Goal: Transaction & Acquisition: Purchase product/service

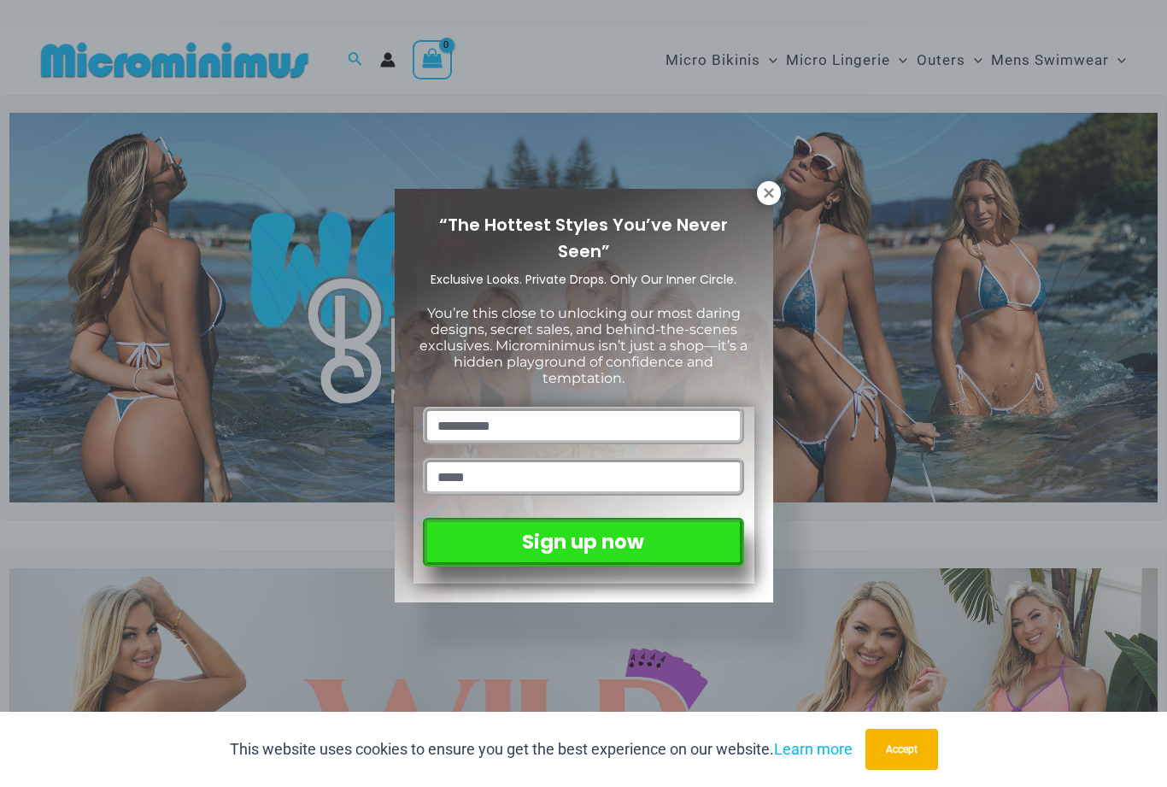
click at [778, 186] on button at bounding box center [769, 193] width 24 height 24
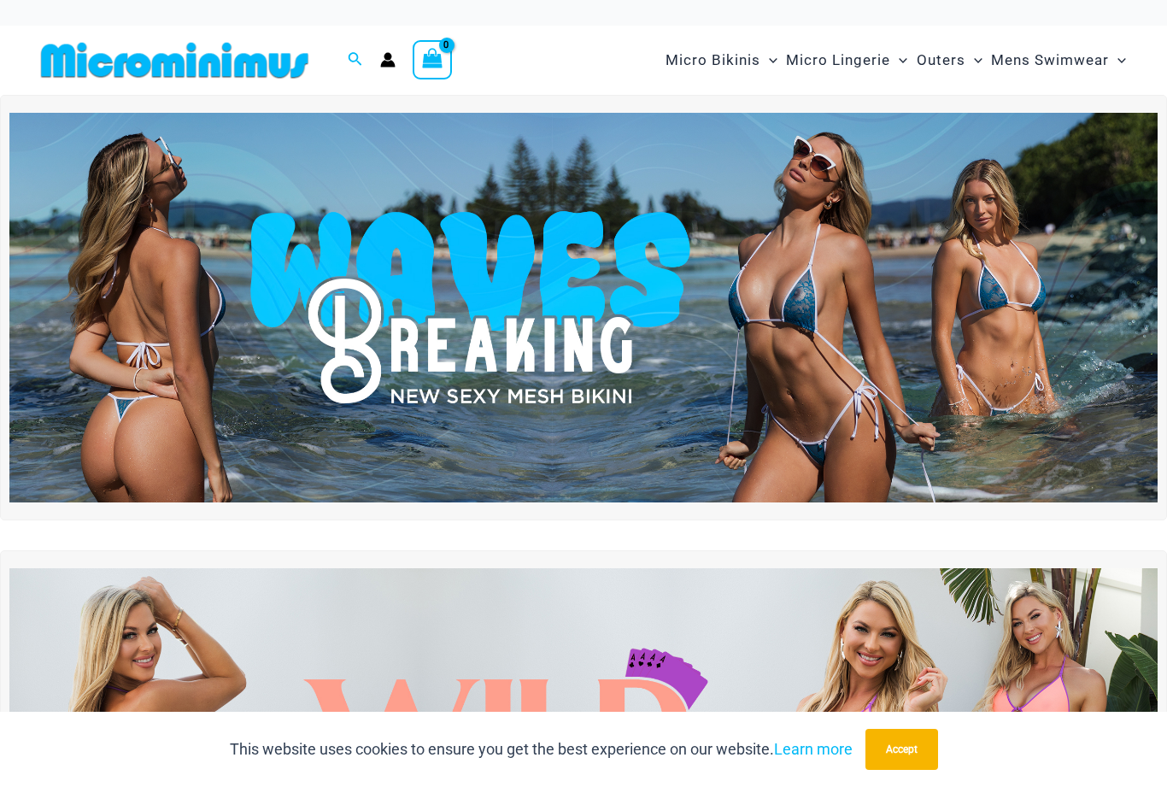
click at [936, 220] on img at bounding box center [583, 308] width 1148 height 390
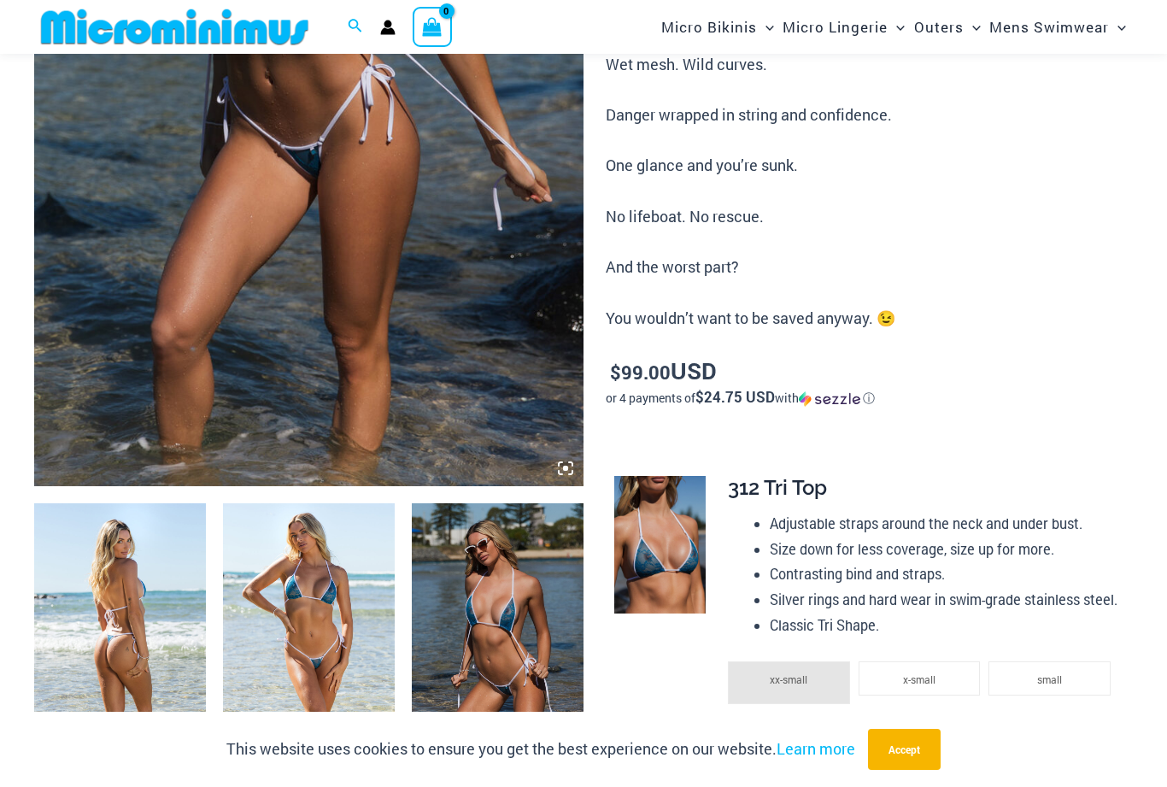
scroll to position [383, 0]
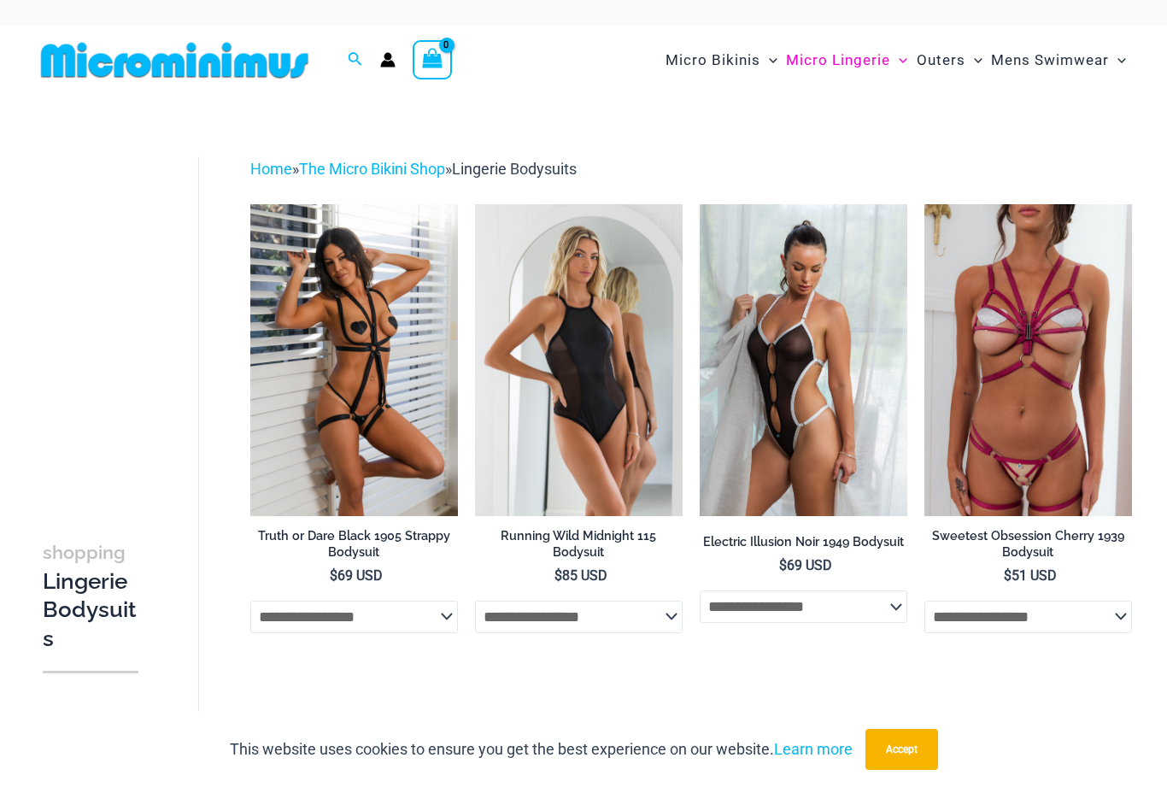
click at [429, 171] on link "The Micro Bikini Shop" at bounding box center [372, 169] width 146 height 18
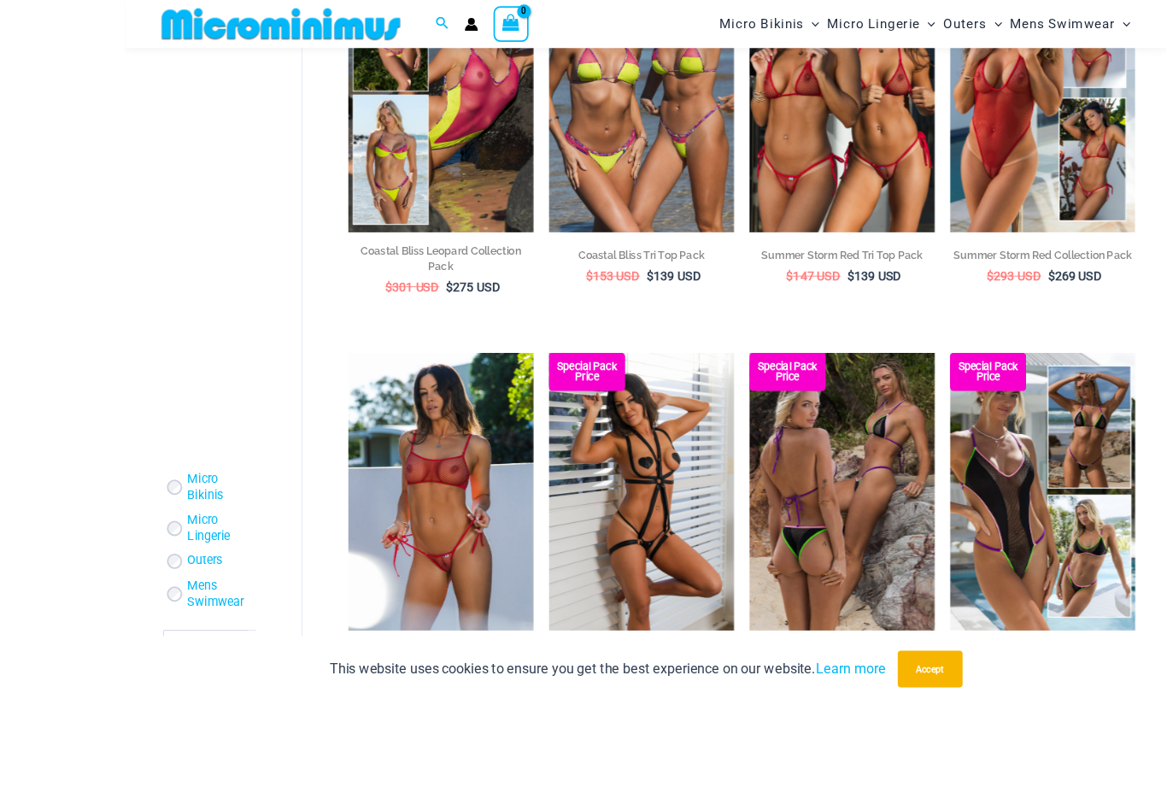
scroll to position [2133, 0]
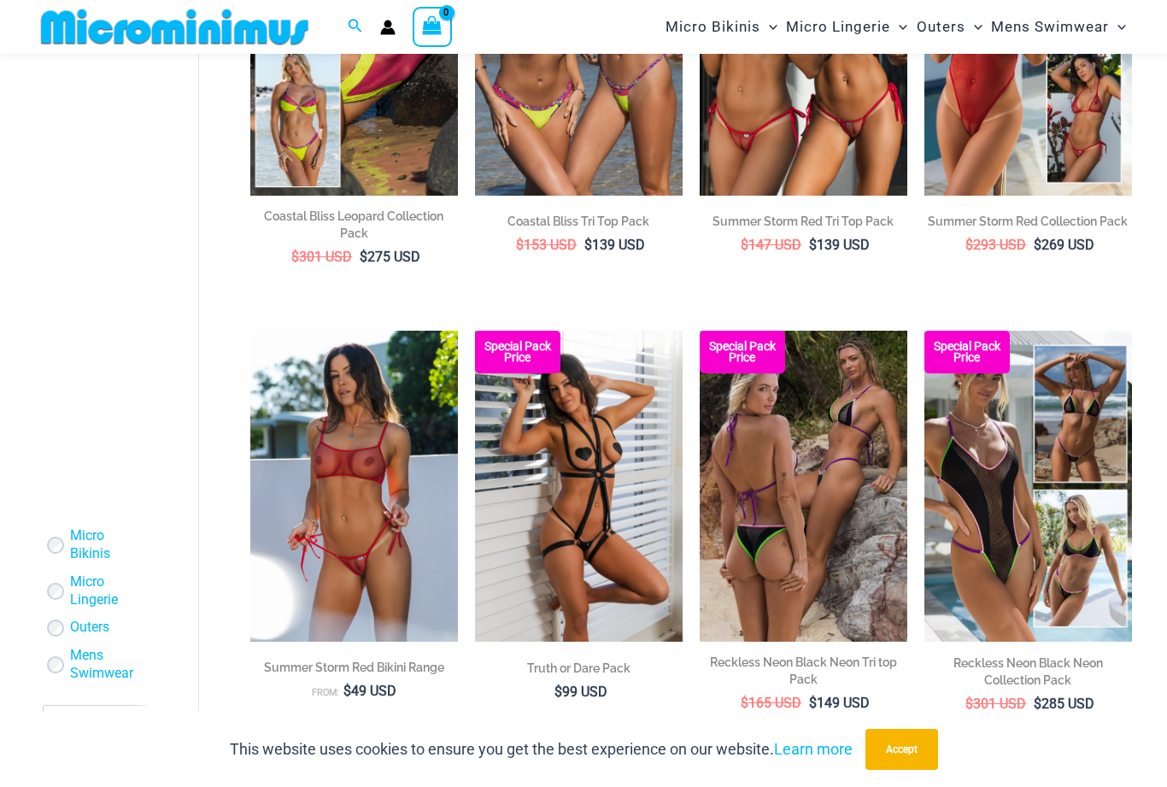
click at [250, 331] on img at bounding box center [250, 331] width 0 height 0
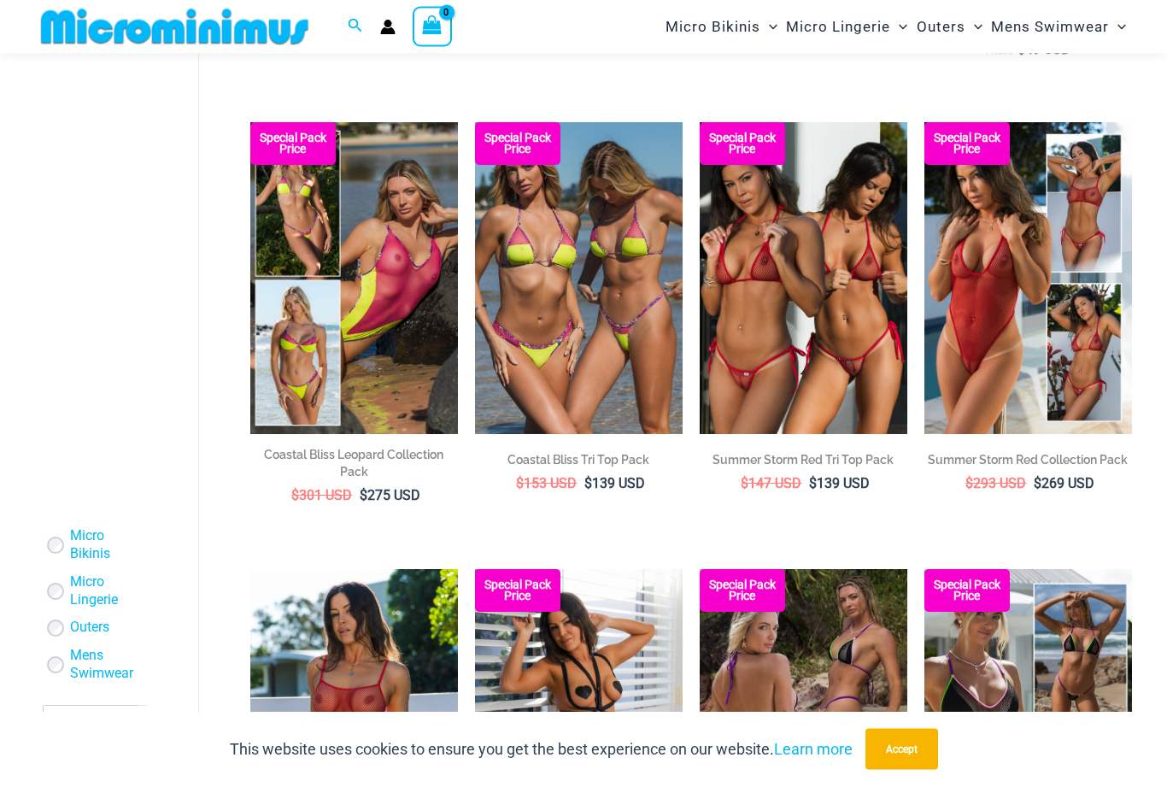
scroll to position [1884, 0]
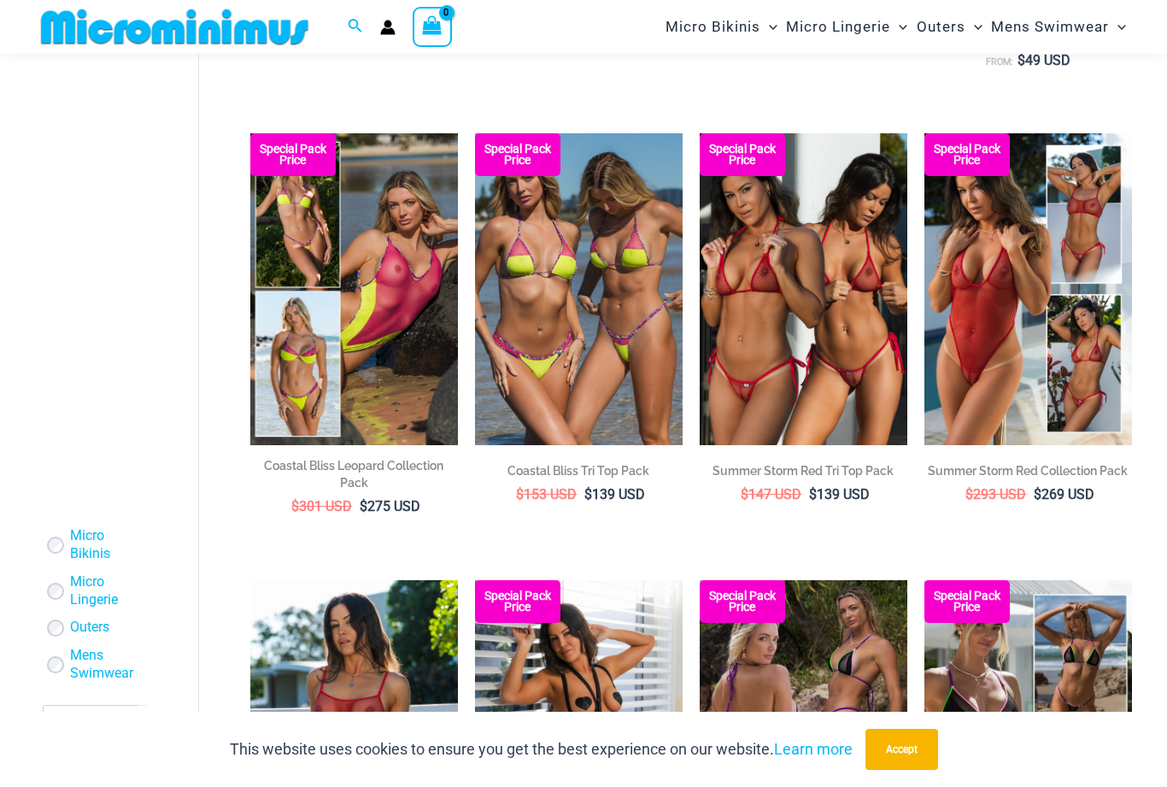
click at [250, 133] on img at bounding box center [250, 133] width 0 height 0
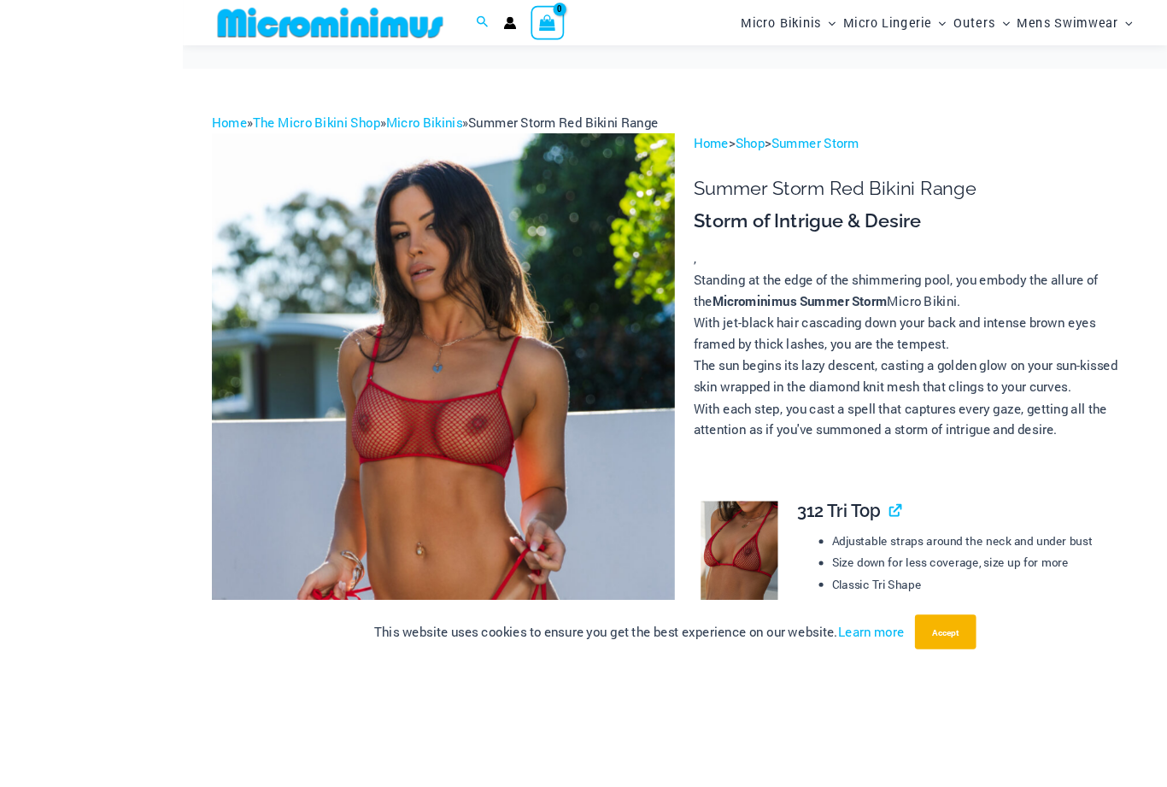
scroll to position [215, 0]
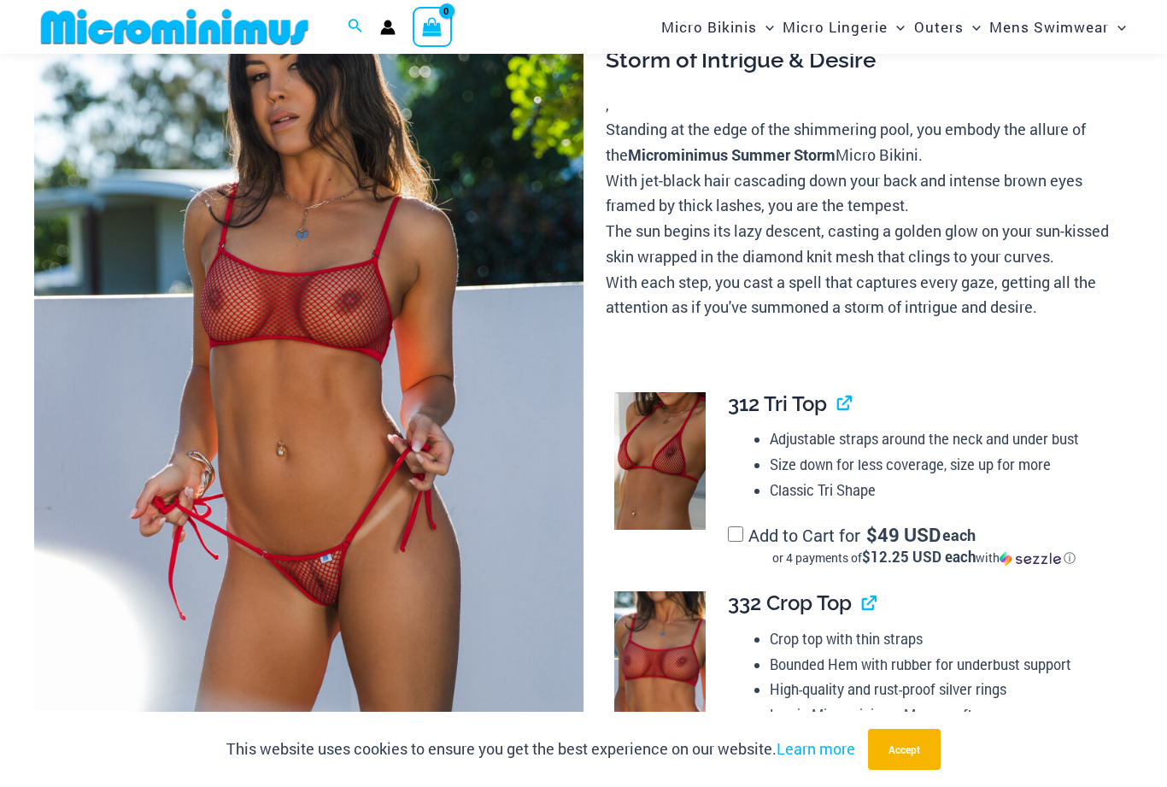
click at [670, 631] on img at bounding box center [659, 660] width 91 height 138
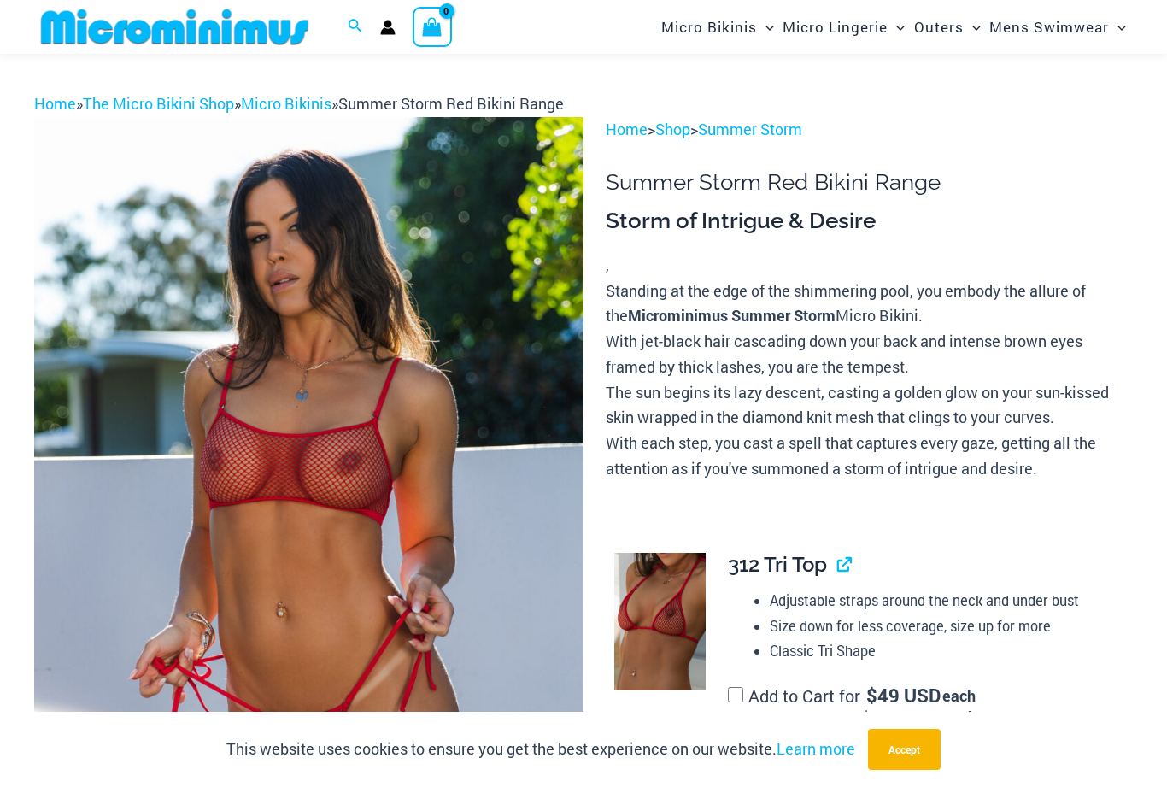
scroll to position [0, 0]
